Goal: Task Accomplishment & Management: Use online tool/utility

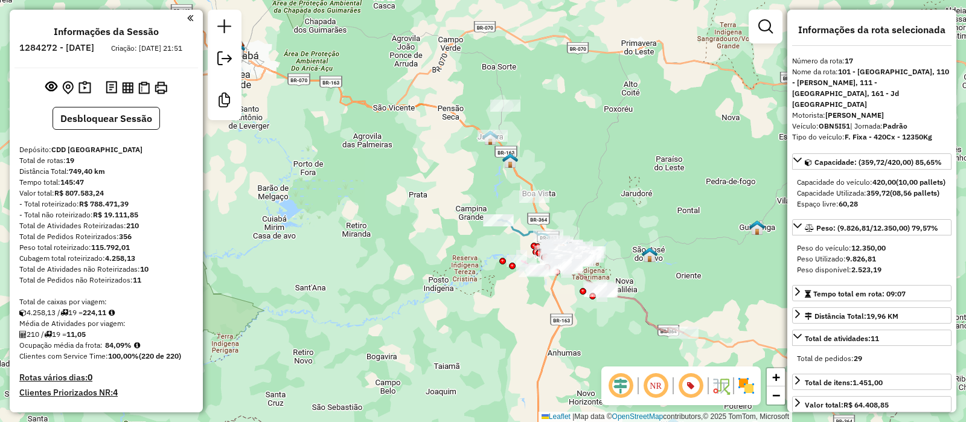
select select "**********"
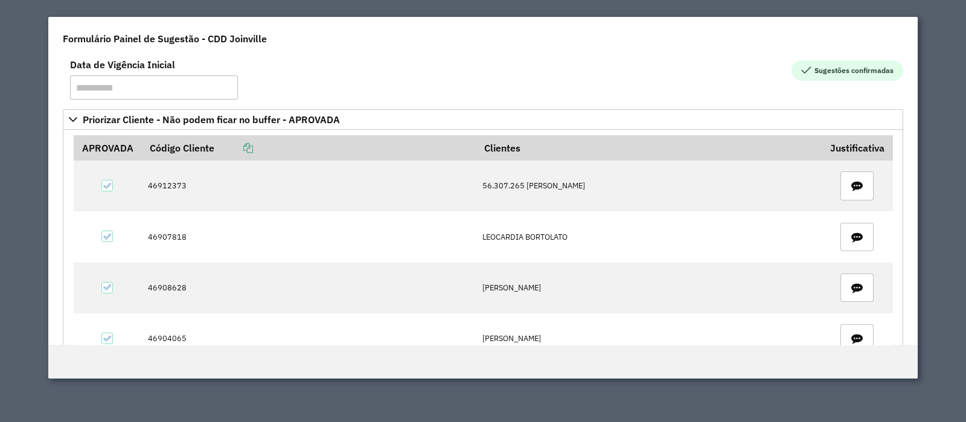
scroll to position [1276, 0]
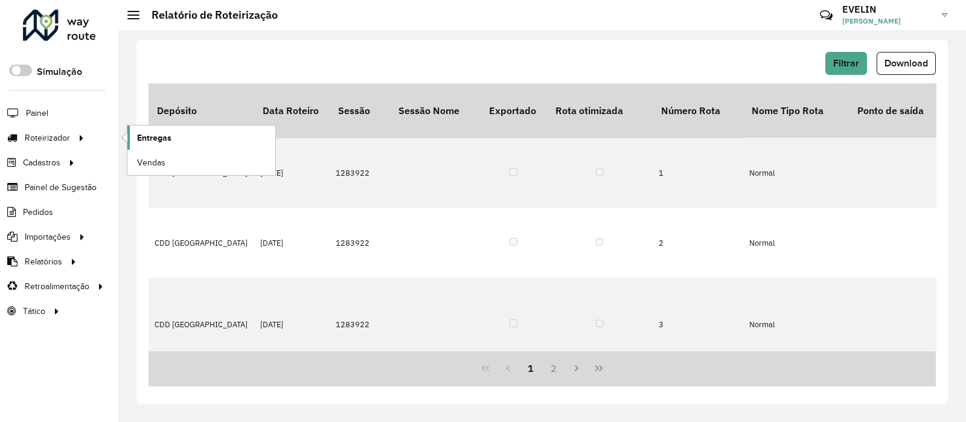
click at [138, 137] on span "Entregas" at bounding box center [154, 138] width 34 height 13
click at [155, 137] on span "Entregas" at bounding box center [154, 138] width 34 height 13
click at [139, 136] on span "Entregas" at bounding box center [154, 138] width 34 height 13
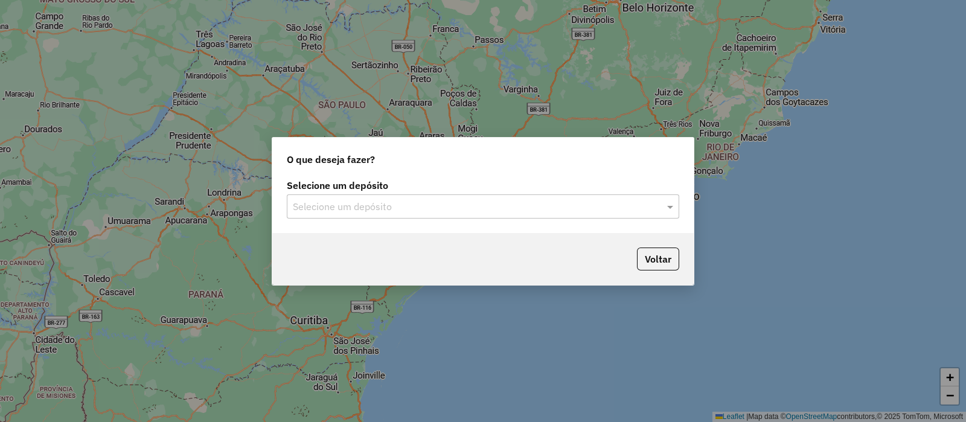
click at [523, 200] on input "text" at bounding box center [471, 207] width 356 height 14
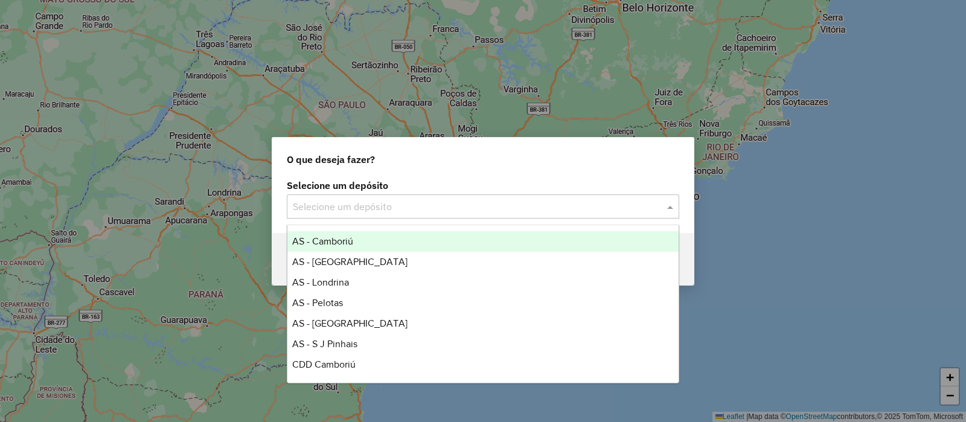
scroll to position [142, 0]
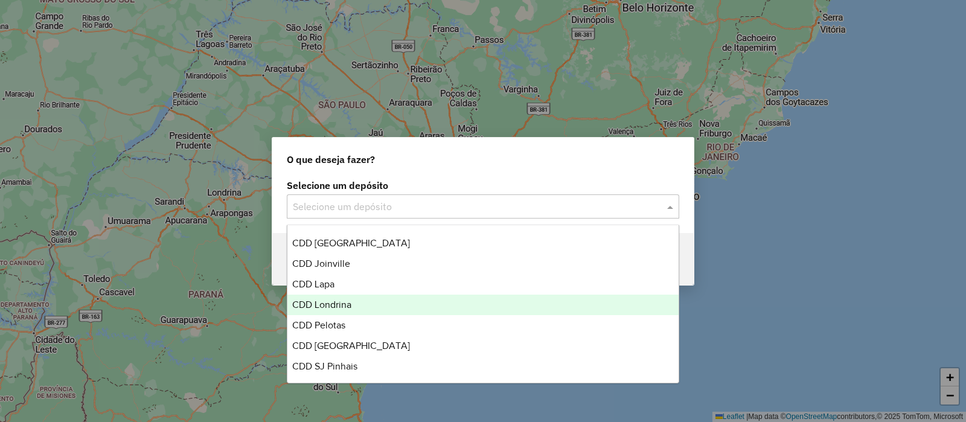
click at [342, 300] on span "CDD Londrina" at bounding box center [321, 304] width 59 height 10
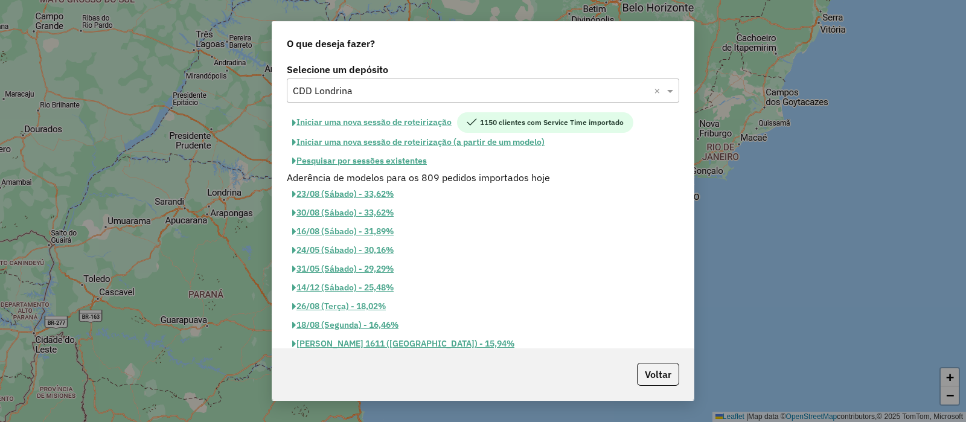
click at [358, 119] on button "Iniciar uma nova sessão de roteirização" at bounding box center [372, 122] width 170 height 21
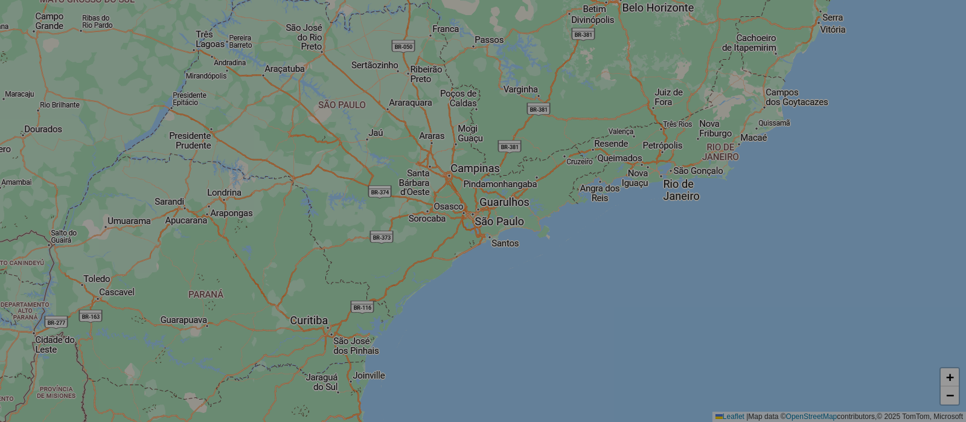
select select "*"
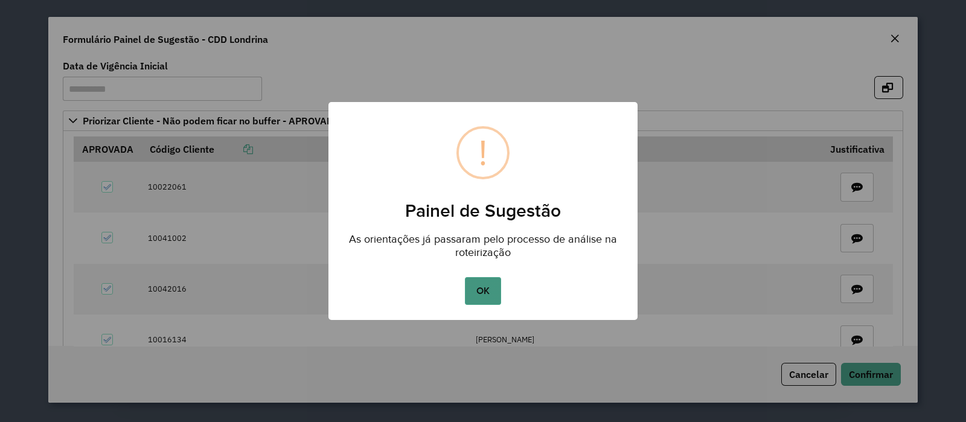
click at [487, 287] on button "OK" at bounding box center [483, 291] width 36 height 28
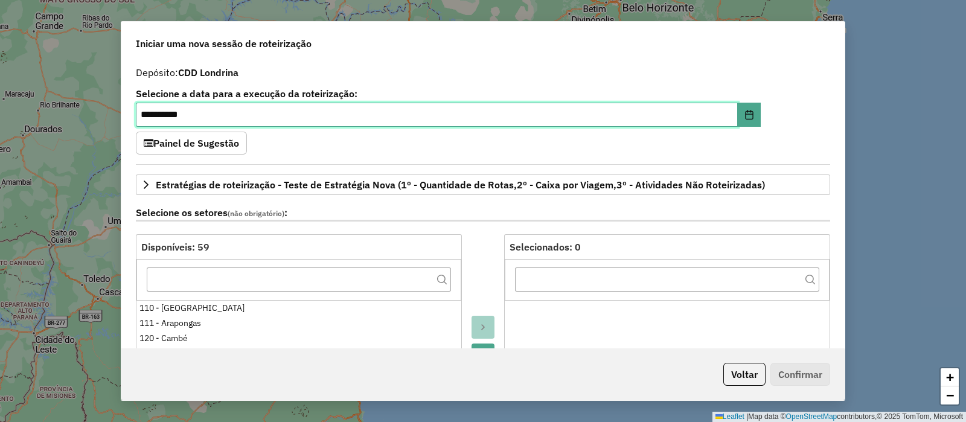
scroll to position [150, 0]
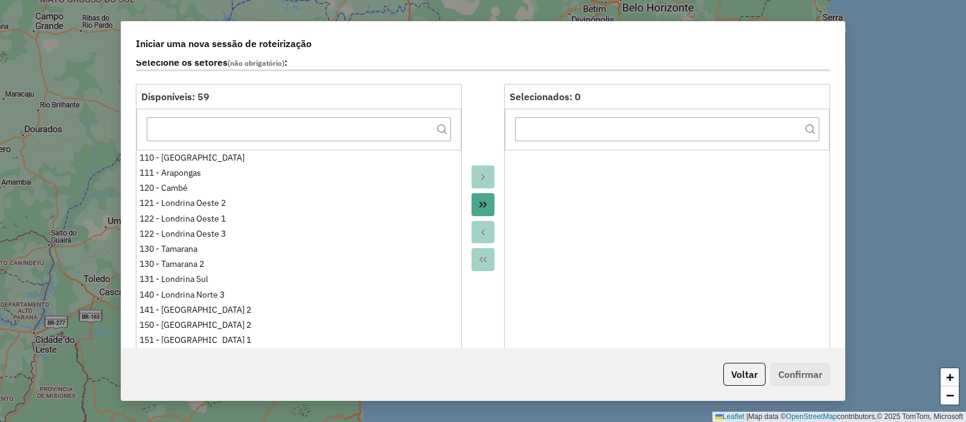
click at [483, 194] on button "Move All to Target" at bounding box center [483, 204] width 23 height 23
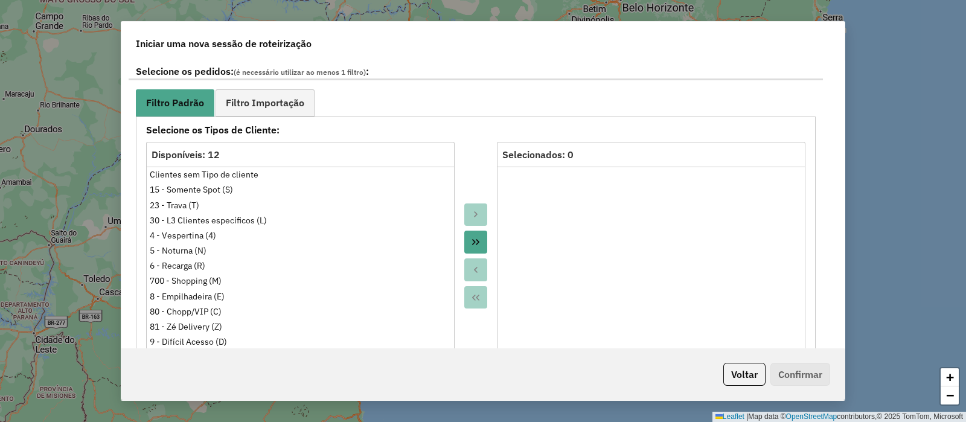
click at [477, 237] on icon "Move All to Target" at bounding box center [476, 242] width 10 height 10
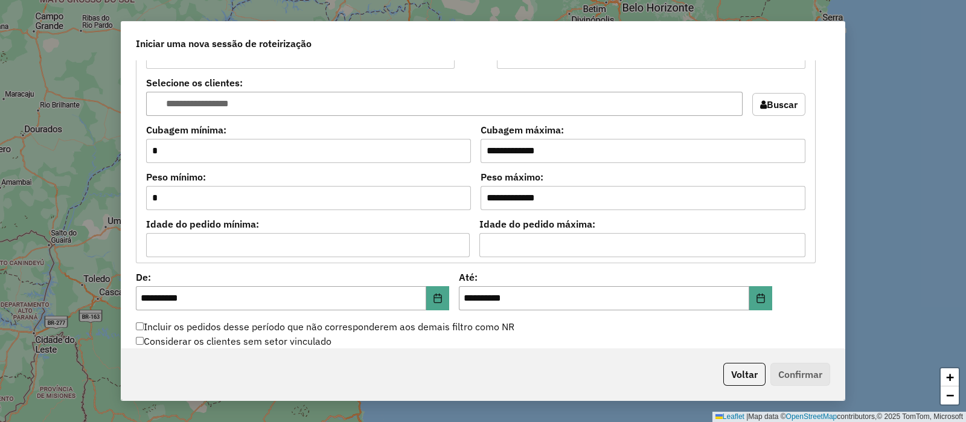
scroll to position [1283, 0]
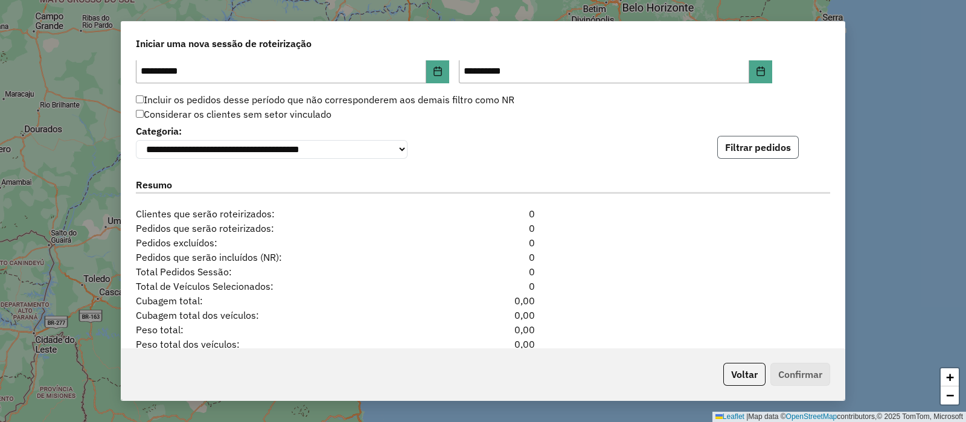
click at [754, 143] on button "Filtrar pedidos" at bounding box center [758, 147] width 82 height 23
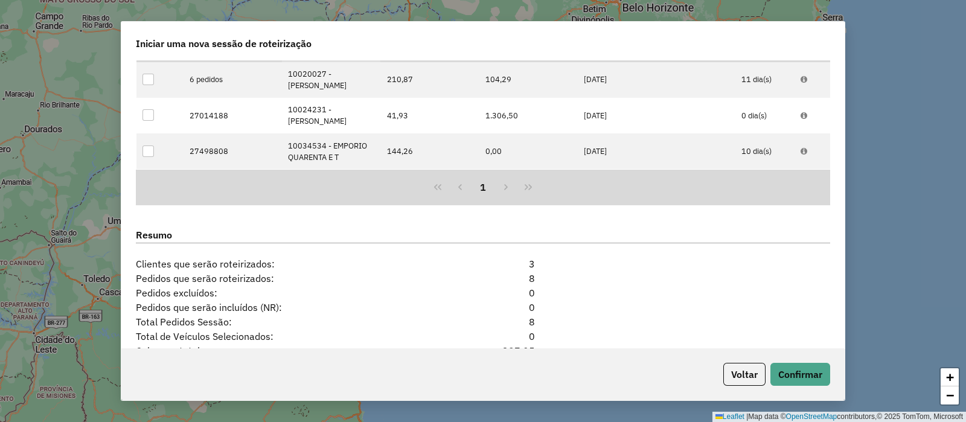
scroll to position [1555, 0]
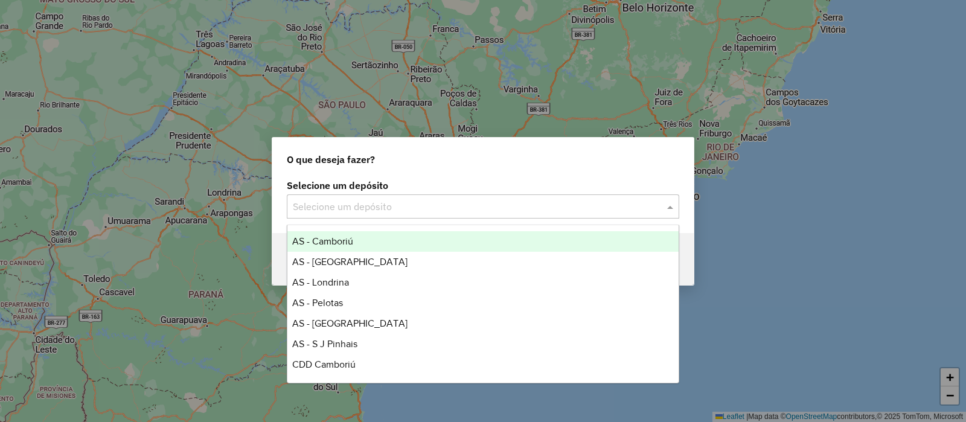
drag, startPoint x: 333, startPoint y: 200, endPoint x: 315, endPoint y: 240, distance: 43.5
click at [333, 200] on input "text" at bounding box center [471, 207] width 356 height 14
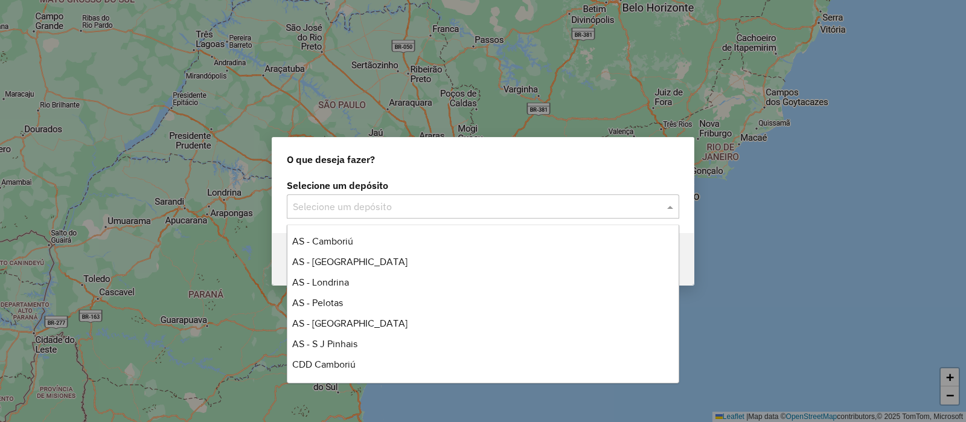
scroll to position [142, 0]
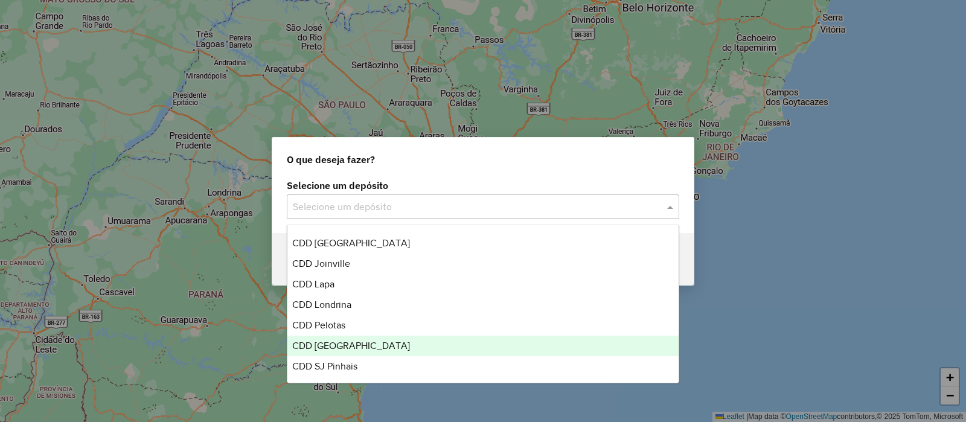
click at [344, 345] on span "CDD [GEOGRAPHIC_DATA]" at bounding box center [351, 346] width 118 height 10
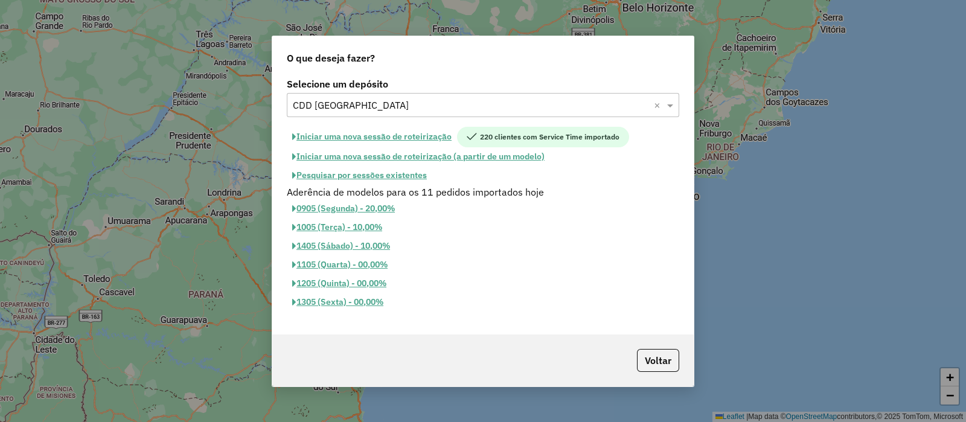
click at [363, 137] on button "Iniciar uma nova sessão de roteirização" at bounding box center [372, 137] width 170 height 21
select select "*"
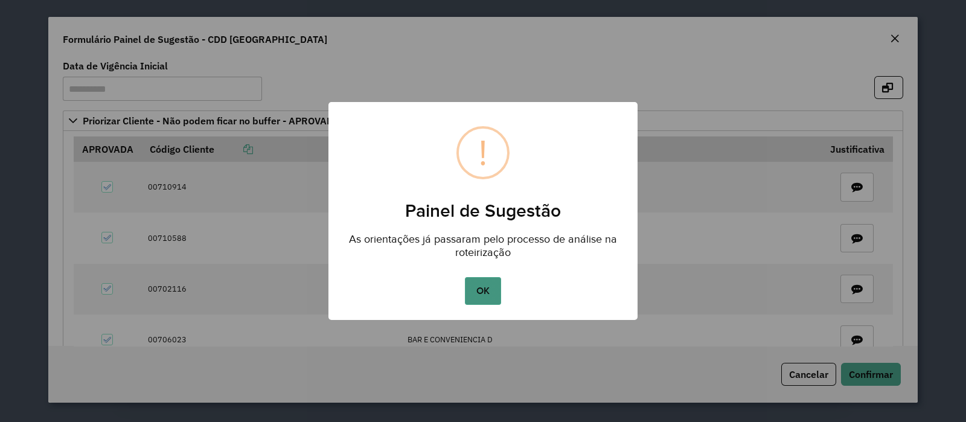
click at [480, 281] on button "OK" at bounding box center [483, 291] width 36 height 28
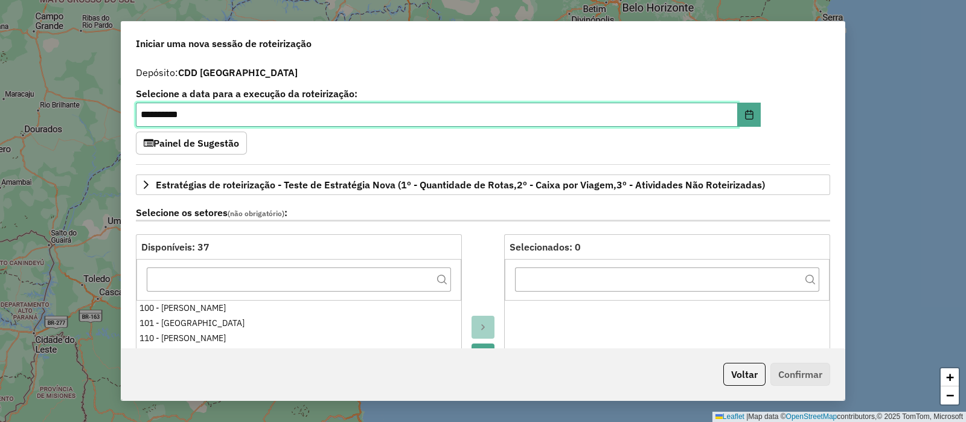
scroll to position [226, 0]
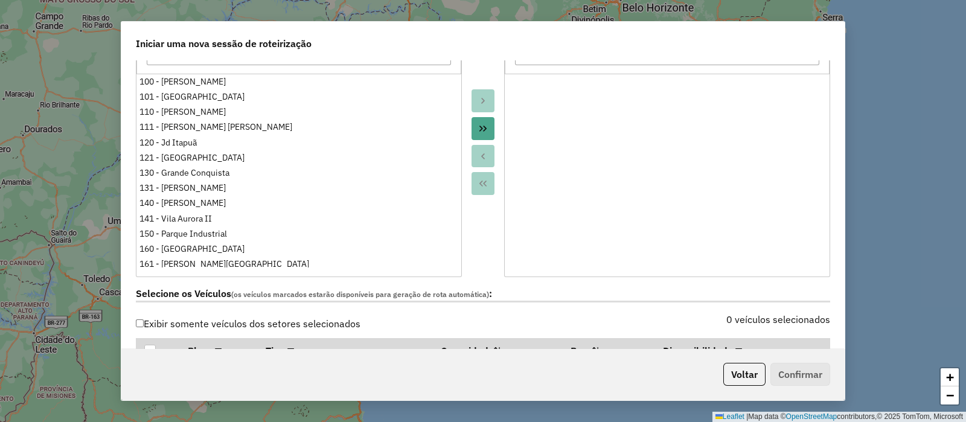
click at [483, 124] on icon "Move All to Target" at bounding box center [483, 129] width 10 height 10
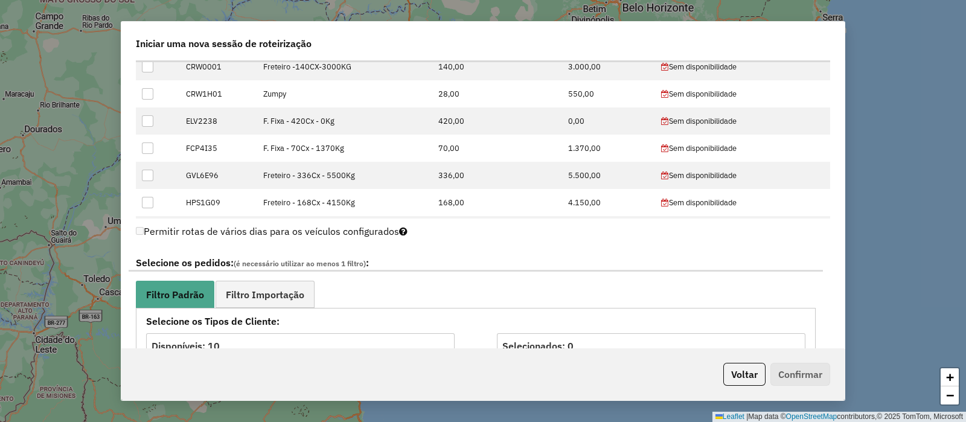
scroll to position [679, 0]
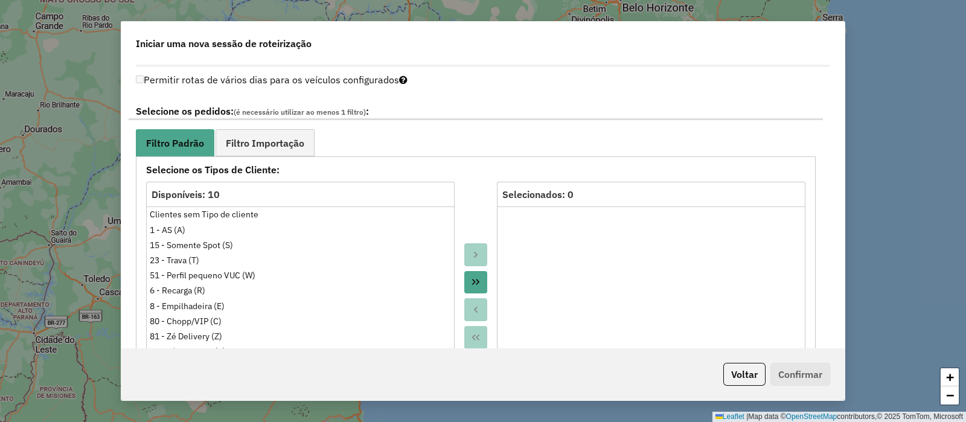
click at [471, 283] on icon "Move All to Target" at bounding box center [476, 282] width 10 height 10
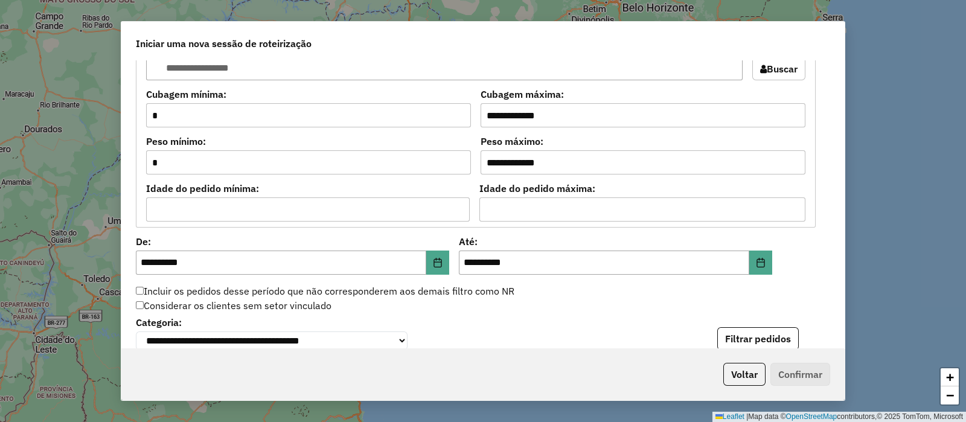
scroll to position [1207, 0]
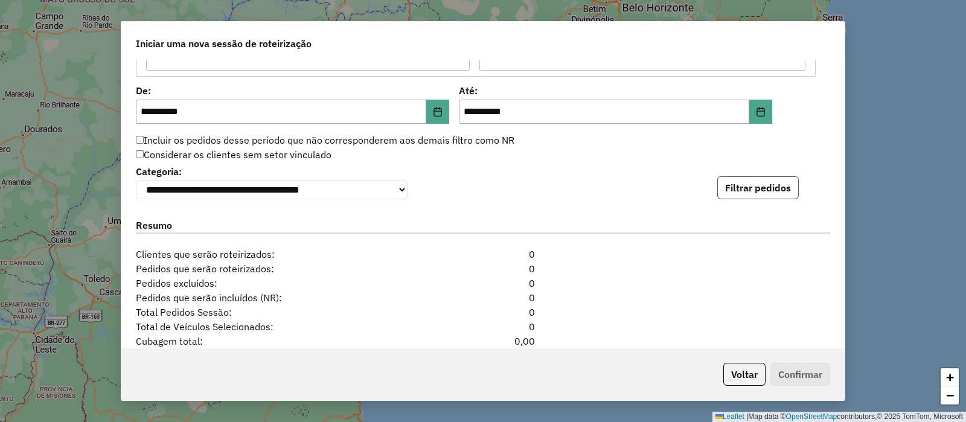
click at [730, 178] on button "Filtrar pedidos" at bounding box center [758, 187] width 82 height 23
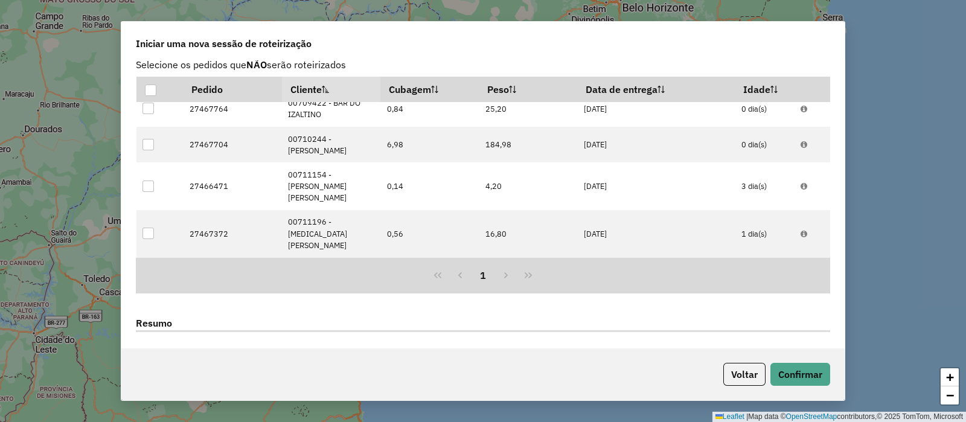
scroll to position [1567, 0]
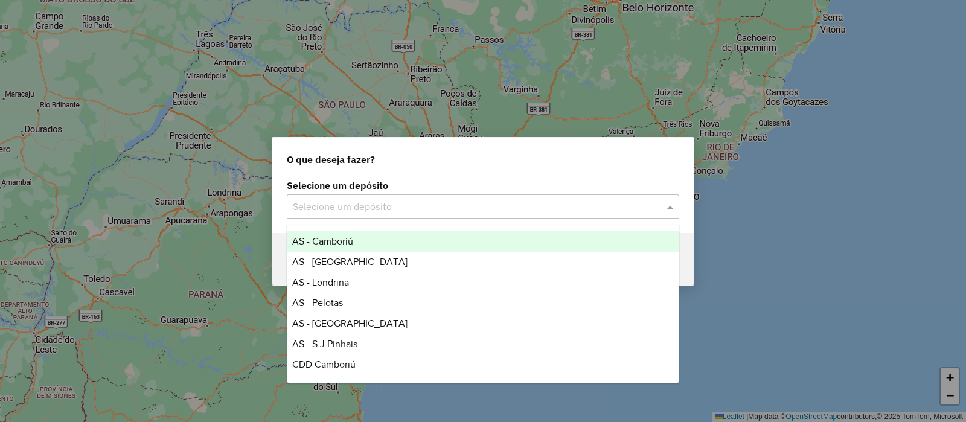
click at [306, 208] on input "text" at bounding box center [471, 207] width 356 height 14
type input "**"
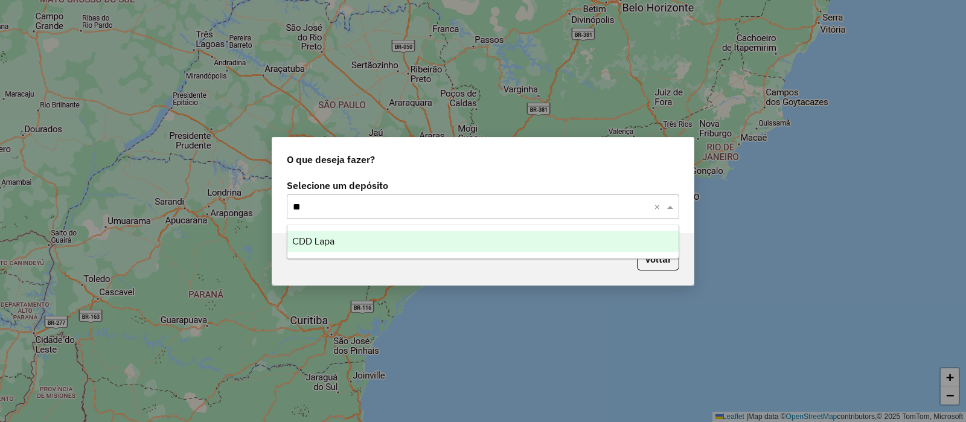
click at [319, 240] on span "CDD Lapa" at bounding box center [313, 241] width 42 height 10
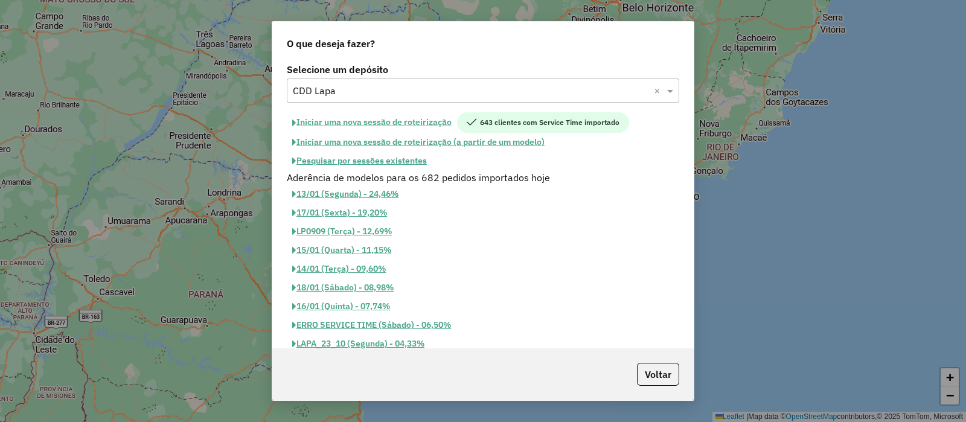
click at [360, 170] on div "Aderência de modelos para os 682 pedidos importados hoje" at bounding box center [483, 177] width 407 height 14
click at [358, 162] on button "Pesquisar por sessões existentes" at bounding box center [360, 161] width 146 height 19
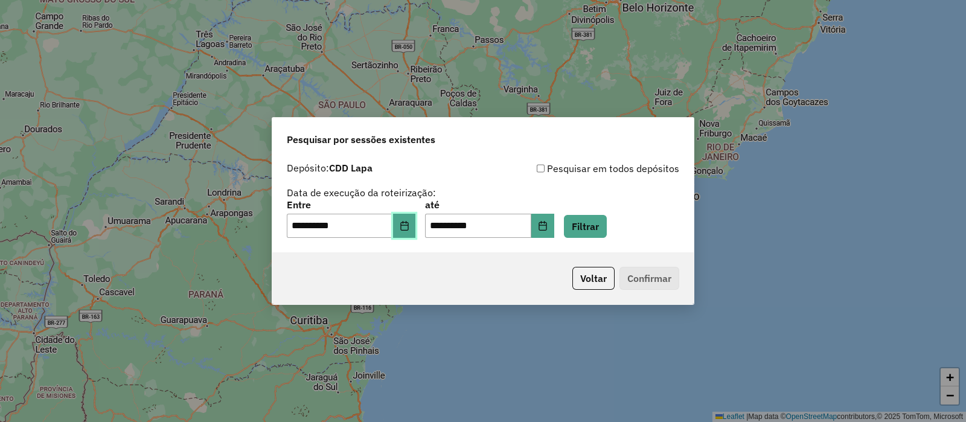
click at [416, 220] on button "Choose Date" at bounding box center [404, 226] width 23 height 24
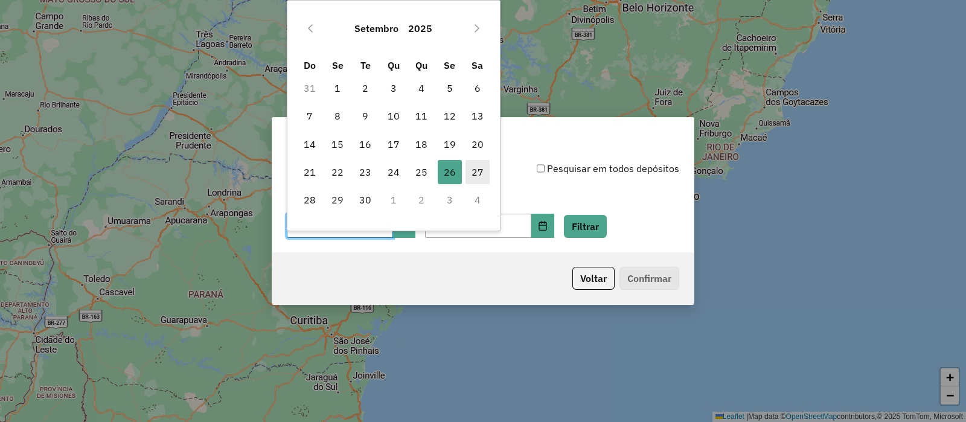
click at [481, 169] on span "27" at bounding box center [478, 172] width 24 height 24
type input "**********"
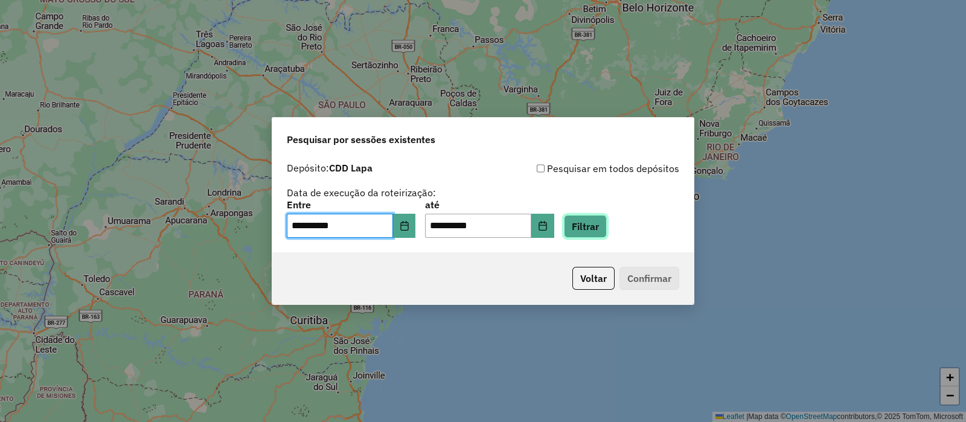
click at [607, 228] on button "Filtrar" at bounding box center [585, 226] width 43 height 23
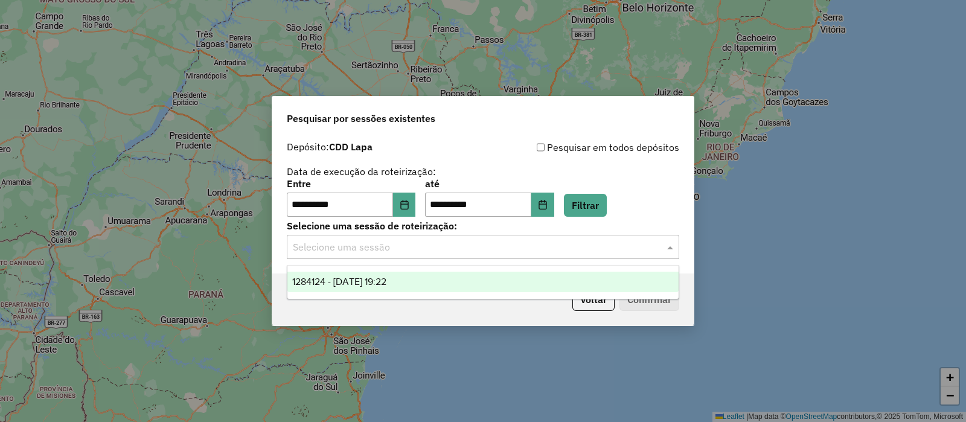
click at [358, 246] on input "text" at bounding box center [471, 247] width 356 height 14
click at [365, 278] on span "1284124 - 27/09/2025 19:22" at bounding box center [339, 282] width 94 height 10
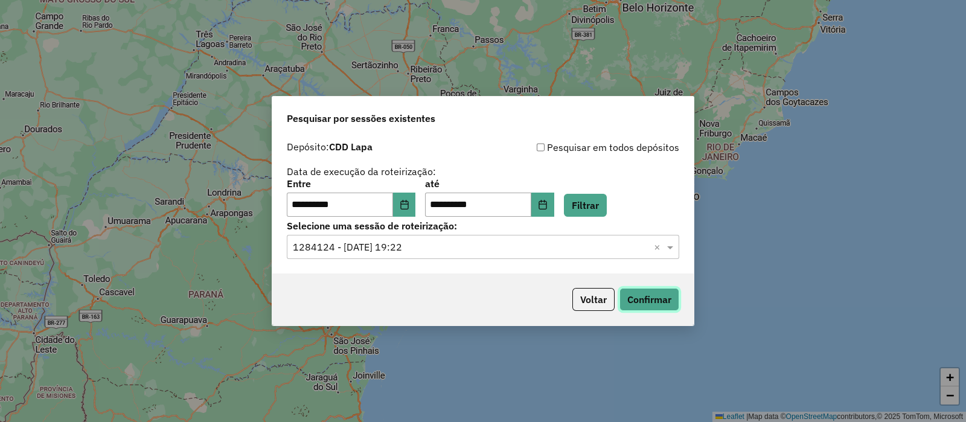
click at [632, 300] on button "Confirmar" at bounding box center [649, 299] width 60 height 23
click at [581, 288] on button "Voltar" at bounding box center [593, 299] width 42 height 23
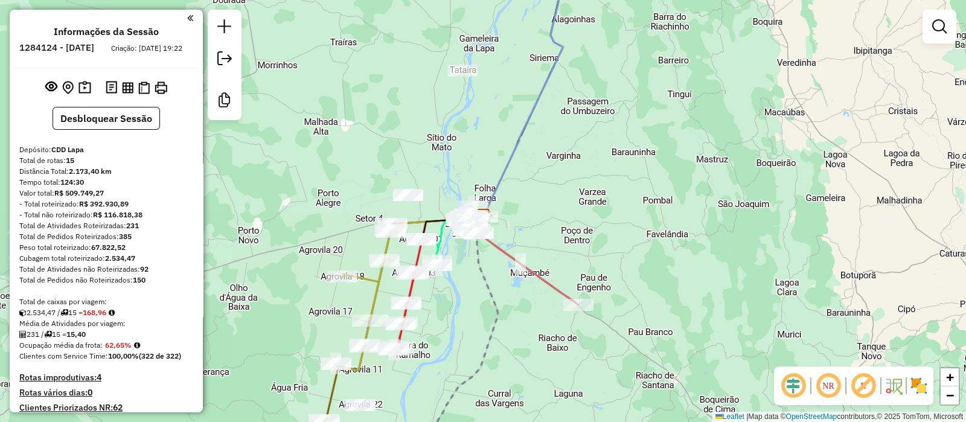
drag, startPoint x: 306, startPoint y: 219, endPoint x: 298, endPoint y: 249, distance: 30.6
click at [298, 249] on div "Janela de atendimento Grade de atendimento Capacidade Transportadoras Veículos …" at bounding box center [483, 211] width 966 height 422
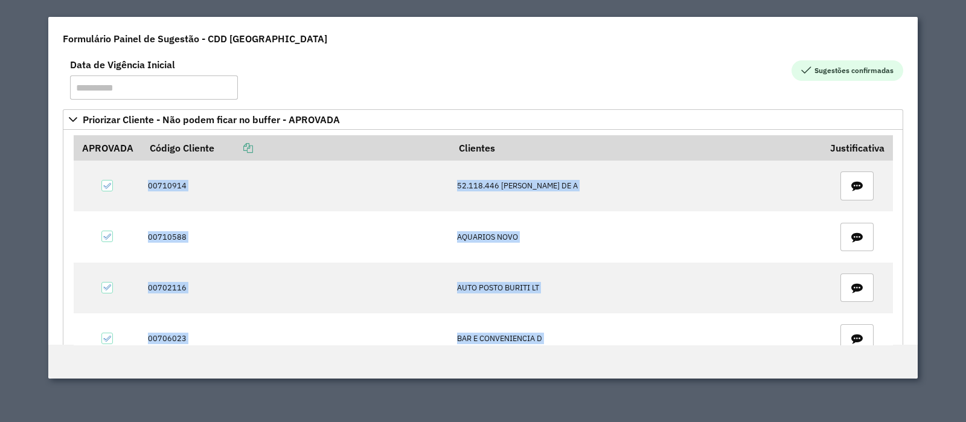
scroll to position [1548, 0]
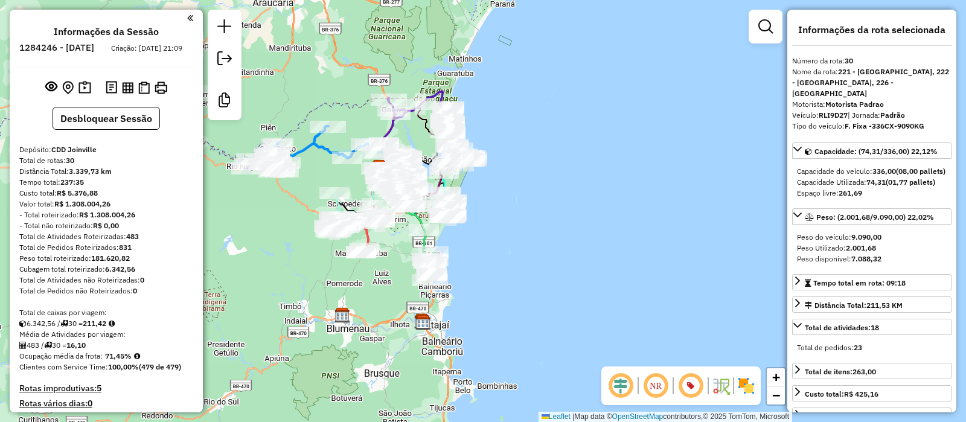
select select "*********"
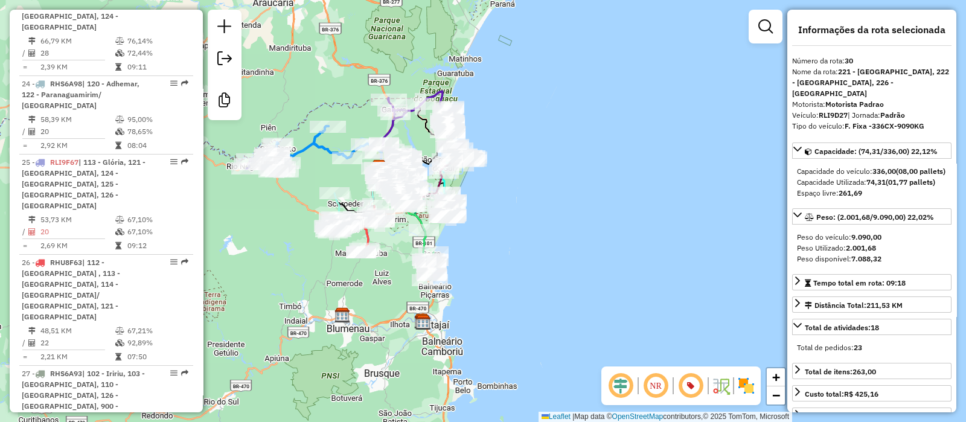
click at [608, 184] on div "Janela de atendimento Grade de atendimento Capacidade Transportadoras Veículos …" at bounding box center [483, 211] width 966 height 422
